Goal: Information Seeking & Learning: Learn about a topic

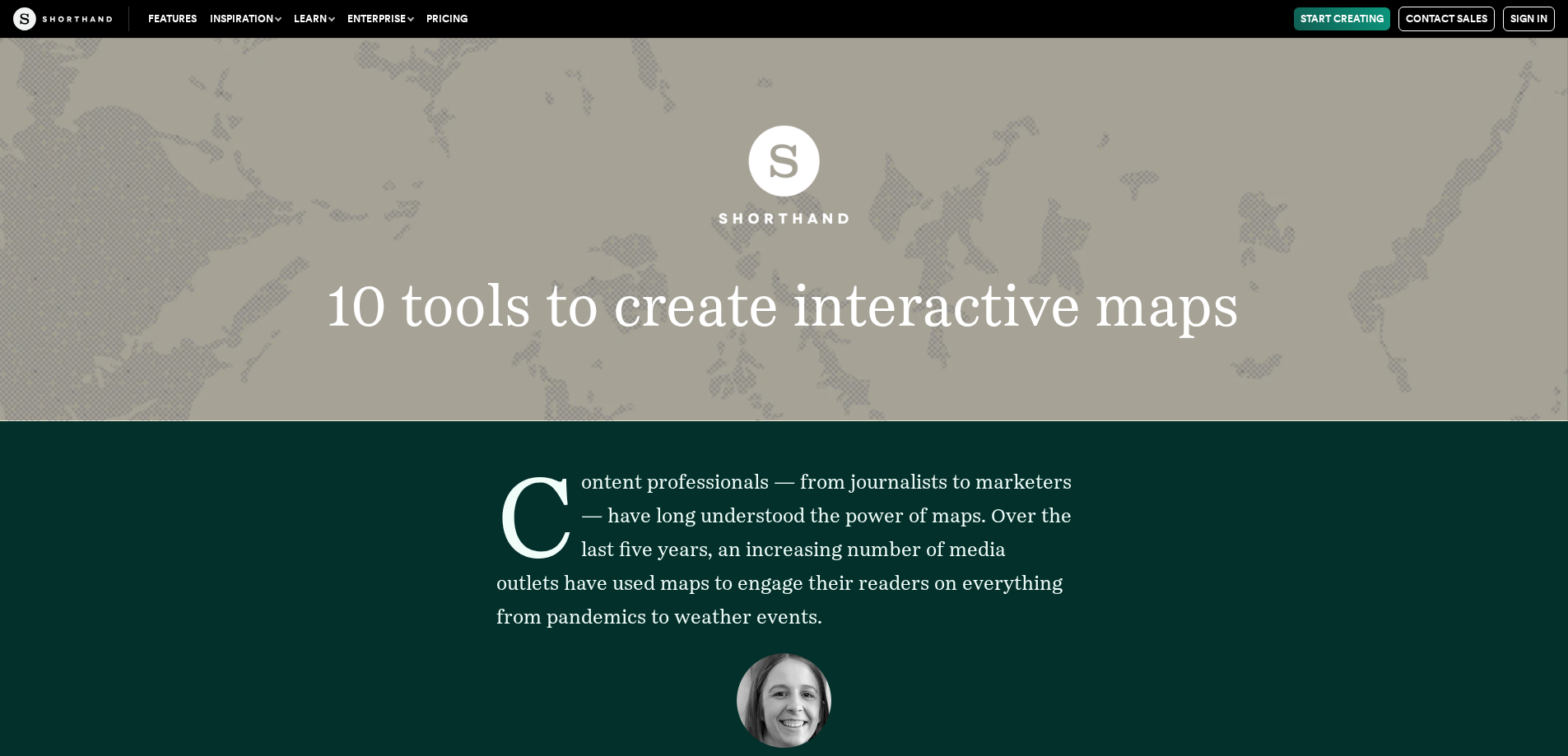
scroll to position [1070, 0]
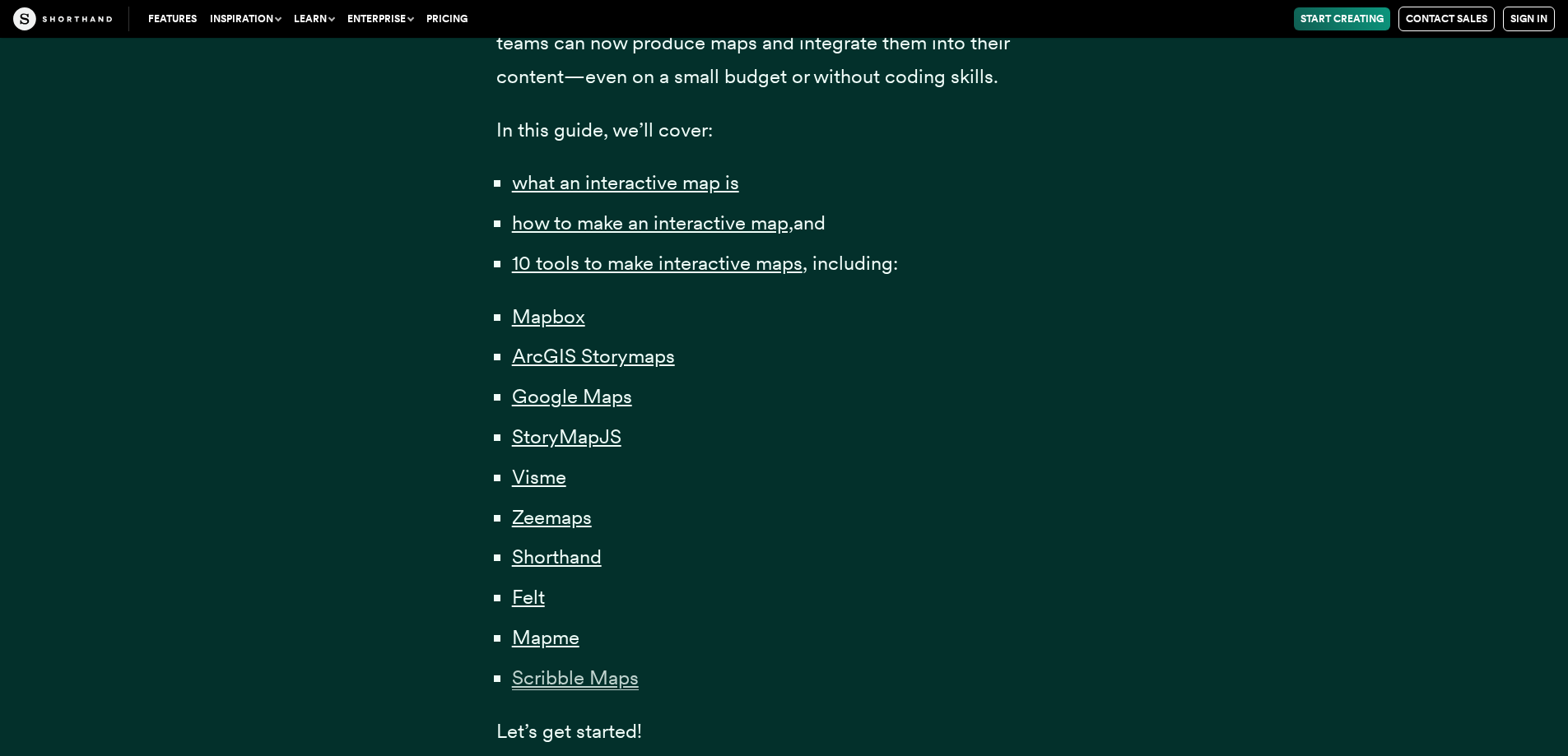
click at [551, 677] on span "Scribble Maps" at bounding box center [575, 678] width 127 height 25
click at [557, 434] on span "StoryMapJS" at bounding box center [566, 437] width 110 height 25
click at [526, 600] on span "Felt" at bounding box center [528, 597] width 33 height 25
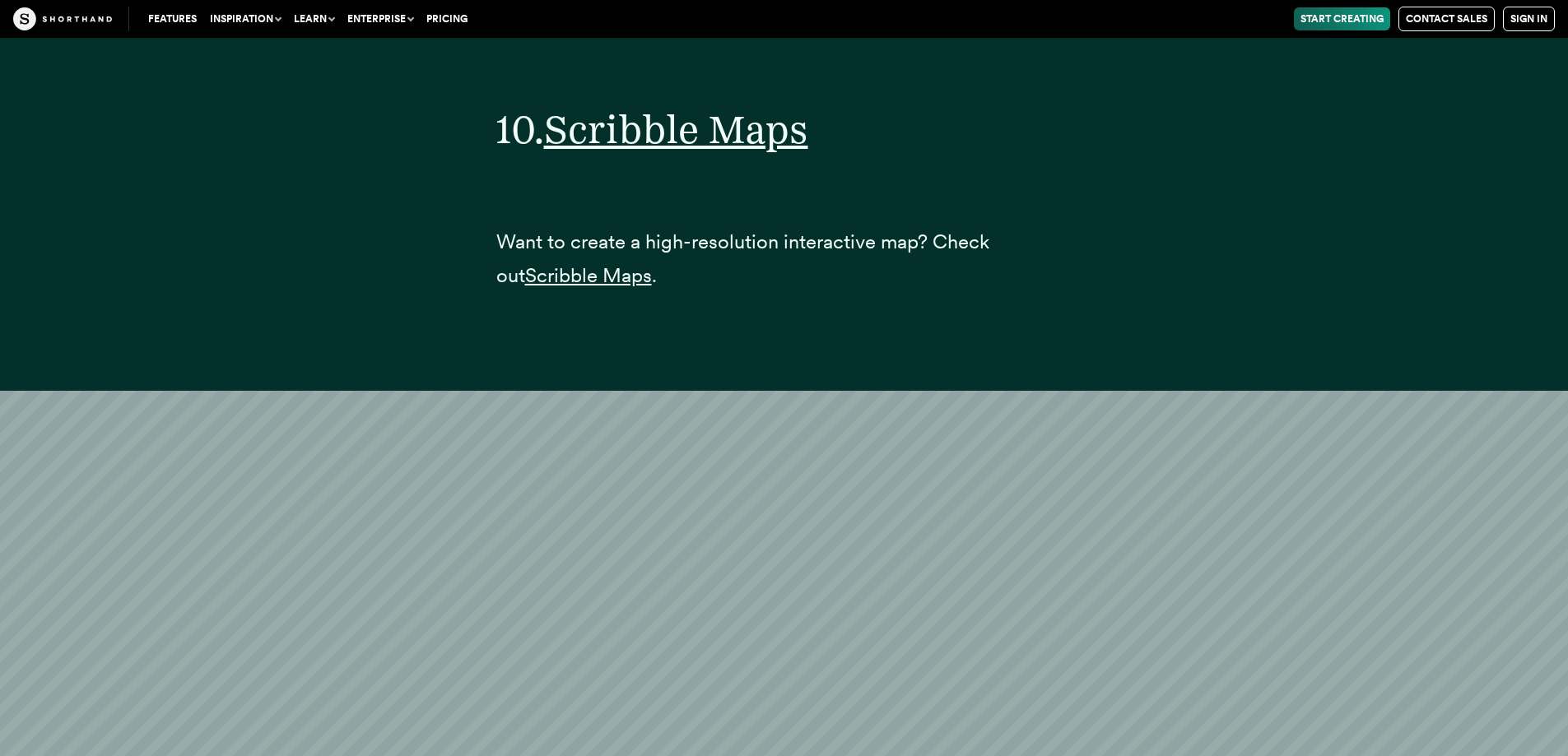
scroll to position [40267, 0]
click at [552, 281] on span "Scribble Maps" at bounding box center [588, 275] width 127 height 25
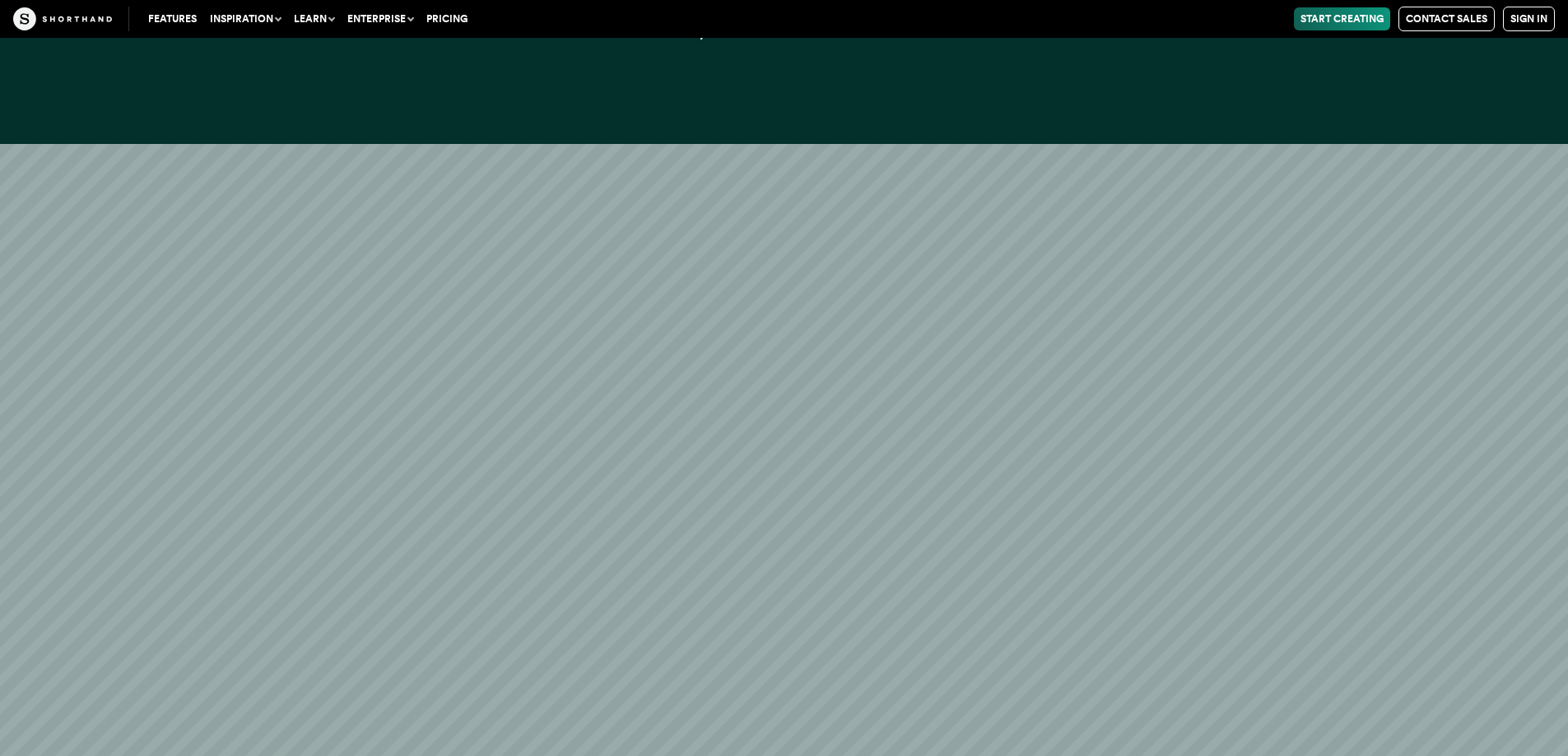
scroll to position [18653, 0]
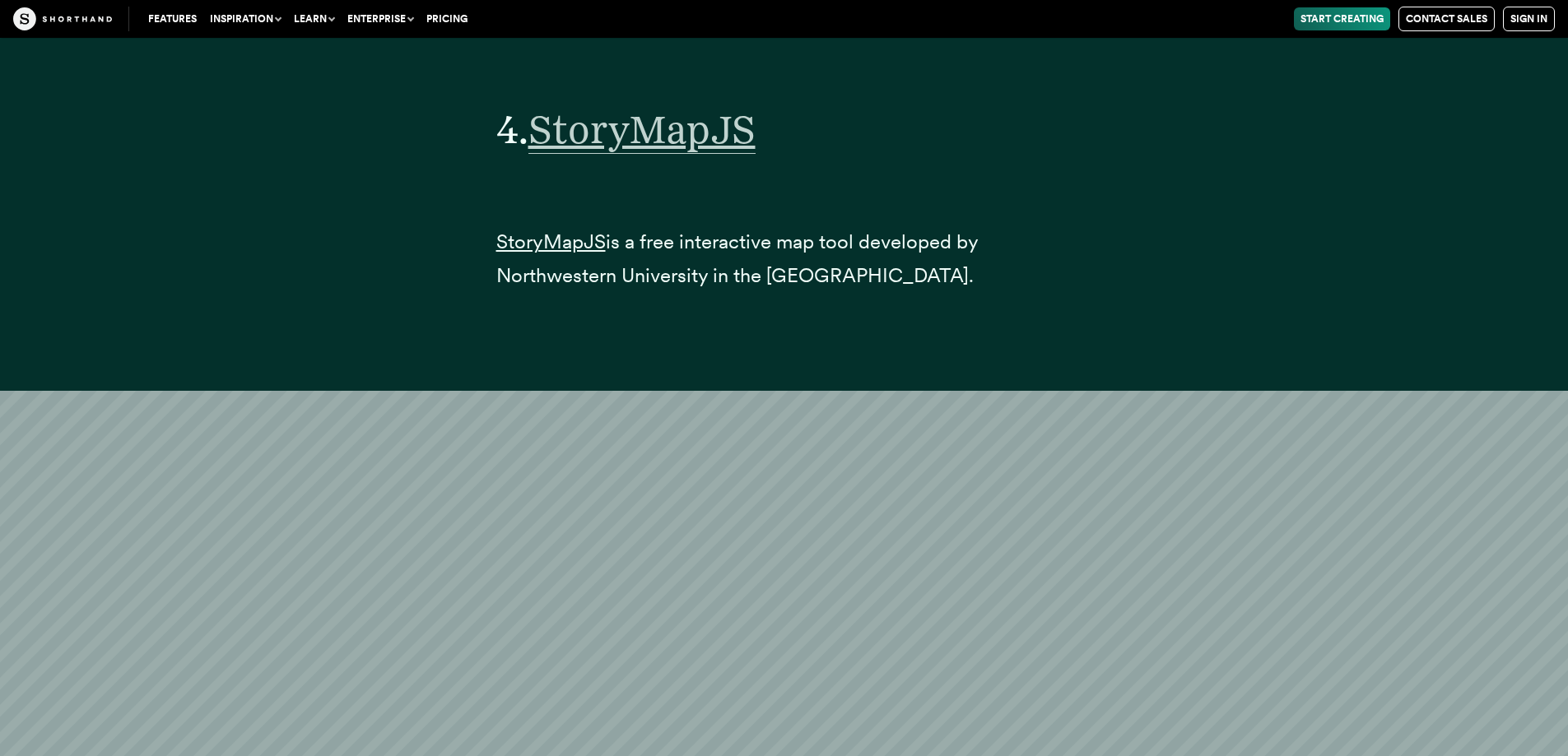
click at [709, 135] on span "StoryMapJS" at bounding box center [641, 129] width 227 height 48
click at [576, 252] on span "StoryMapJS" at bounding box center [551, 242] width 110 height 25
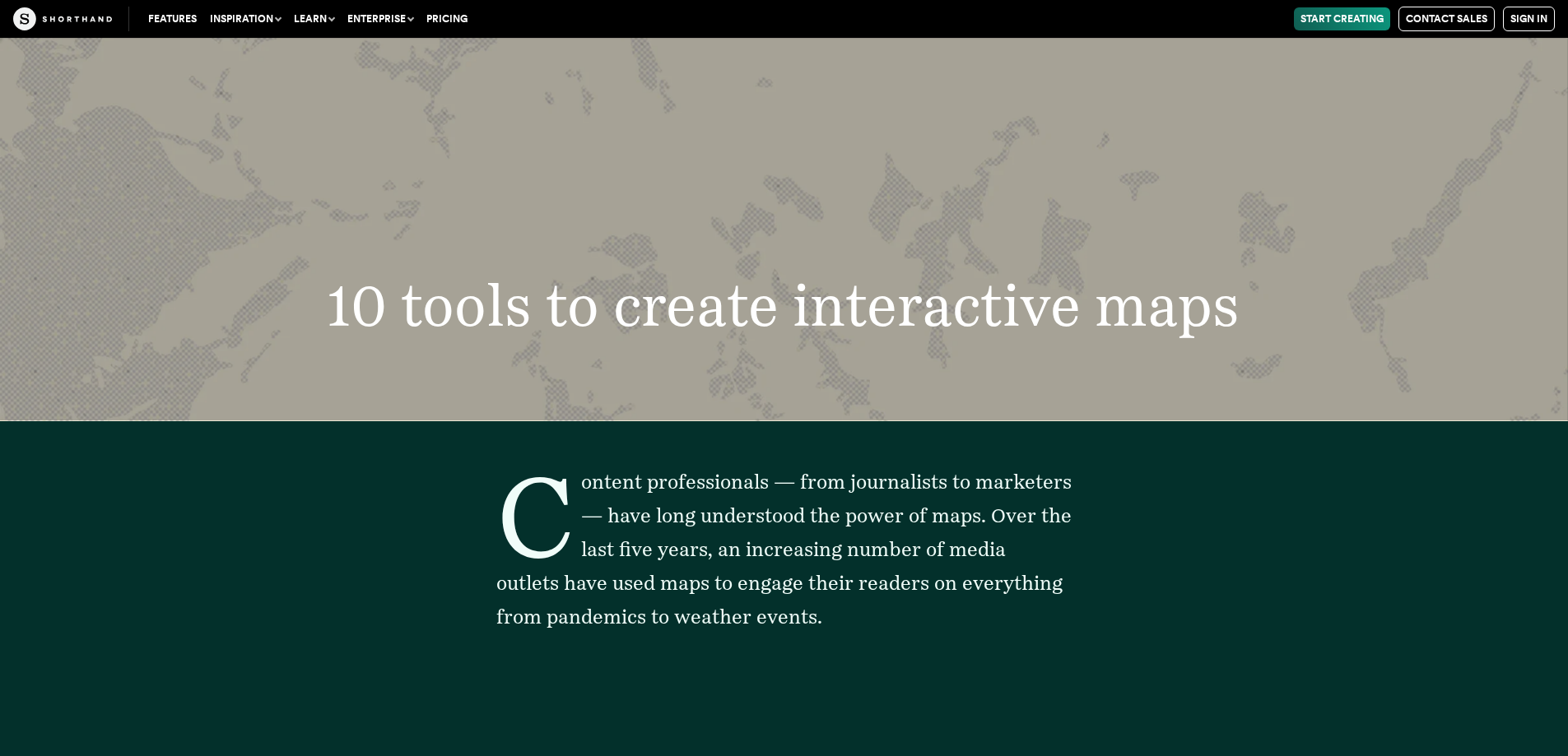
scroll to position [32911, 0]
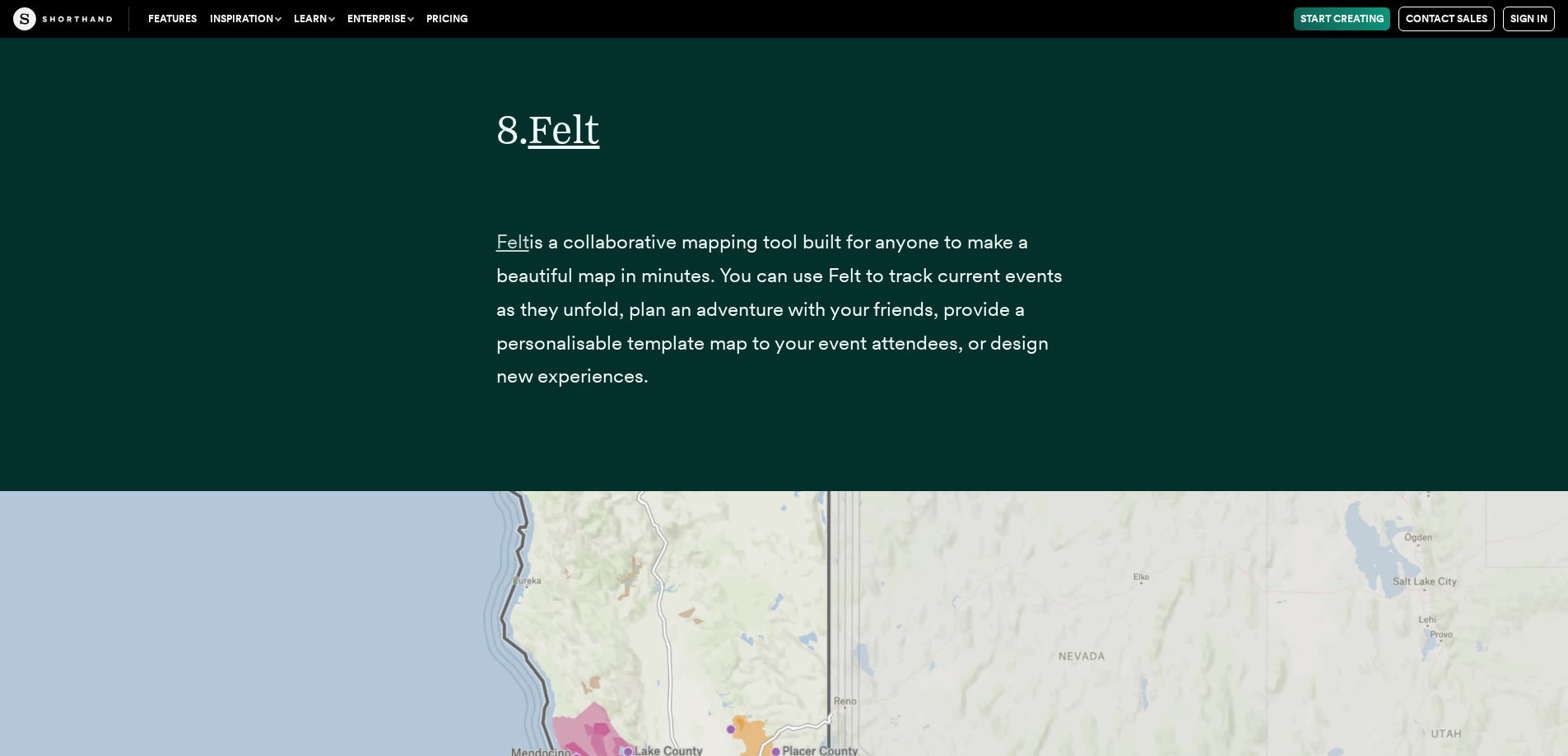
click at [504, 234] on link "Felt" at bounding box center [513, 242] width 33 height 24
